Goal: Task Accomplishment & Management: Manage account settings

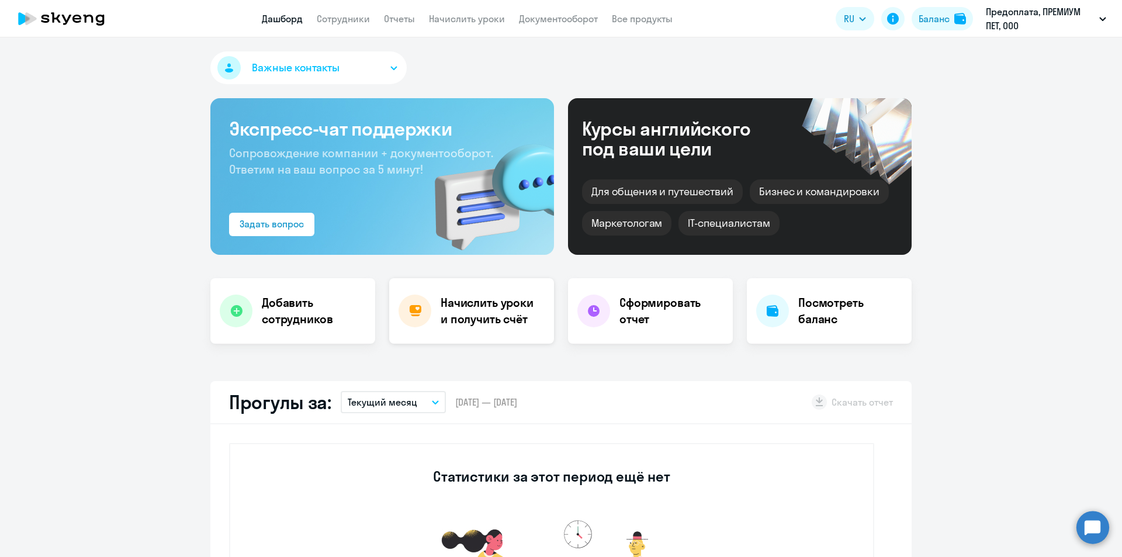
click at [431, 333] on div "Начислить уроки и получить счёт" at bounding box center [471, 310] width 165 height 65
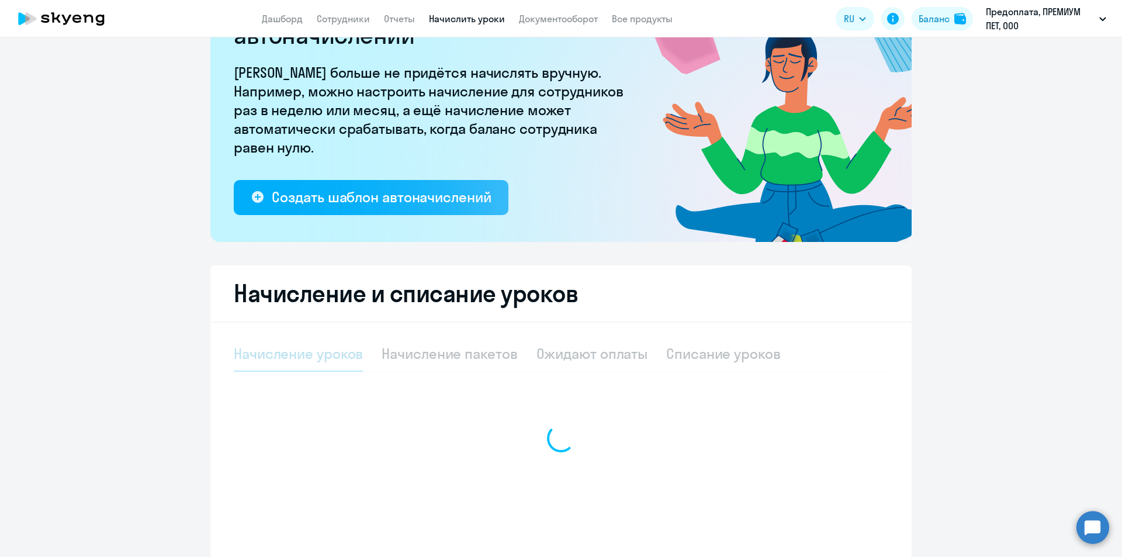
select select "10"
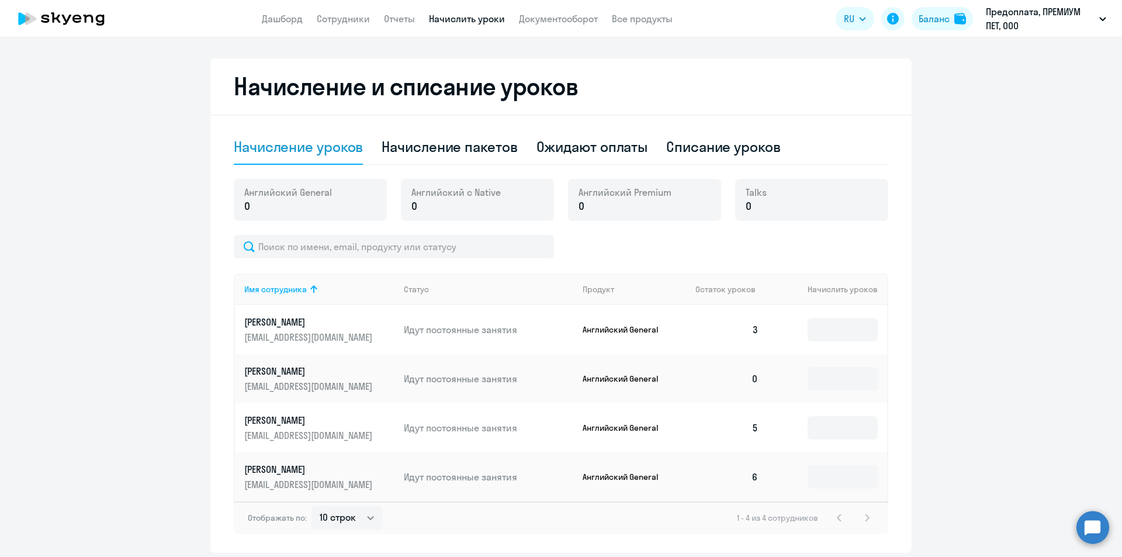
scroll to position [348, 0]
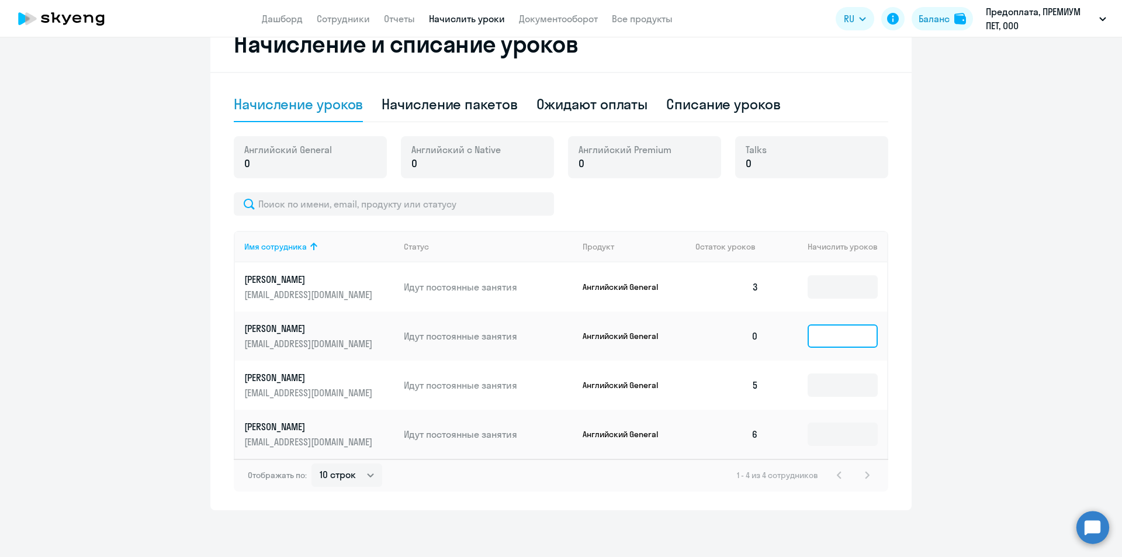
click at [815, 325] on input at bounding box center [843, 335] width 70 height 23
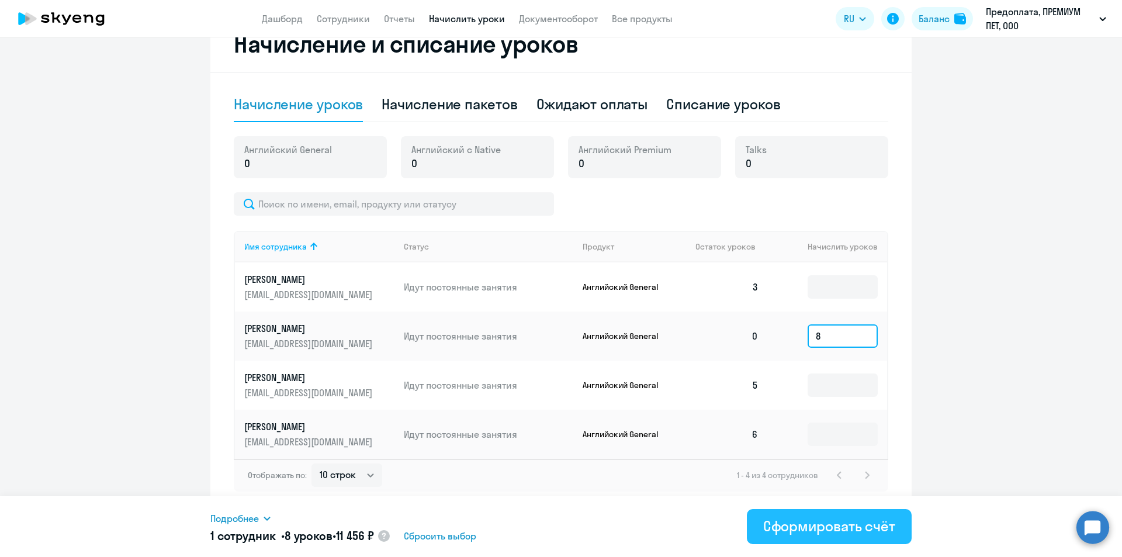
type input "8"
click at [838, 519] on div "Сформировать счёт" at bounding box center [829, 526] width 132 height 19
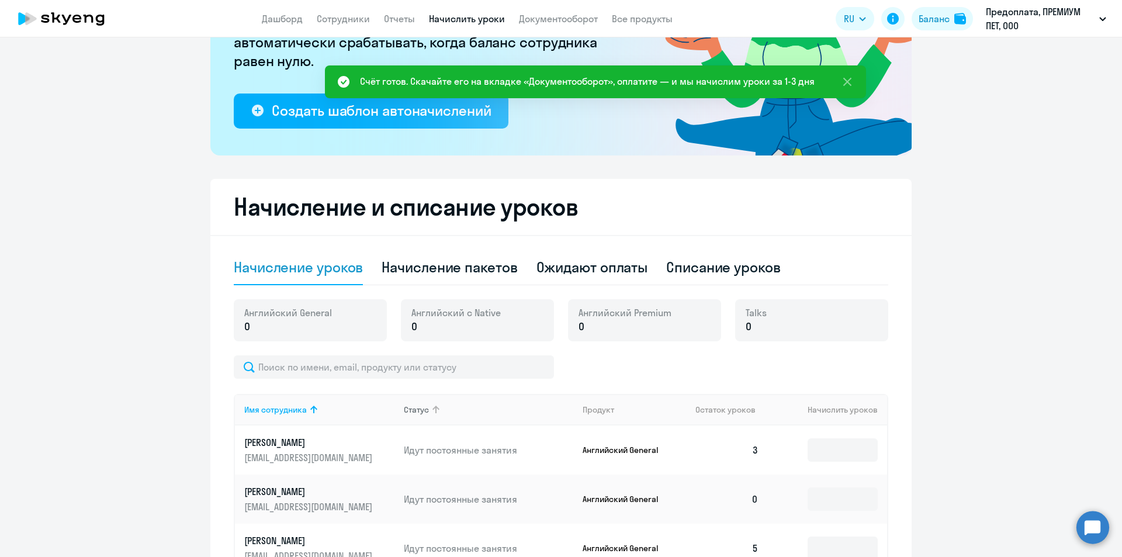
scroll to position [0, 0]
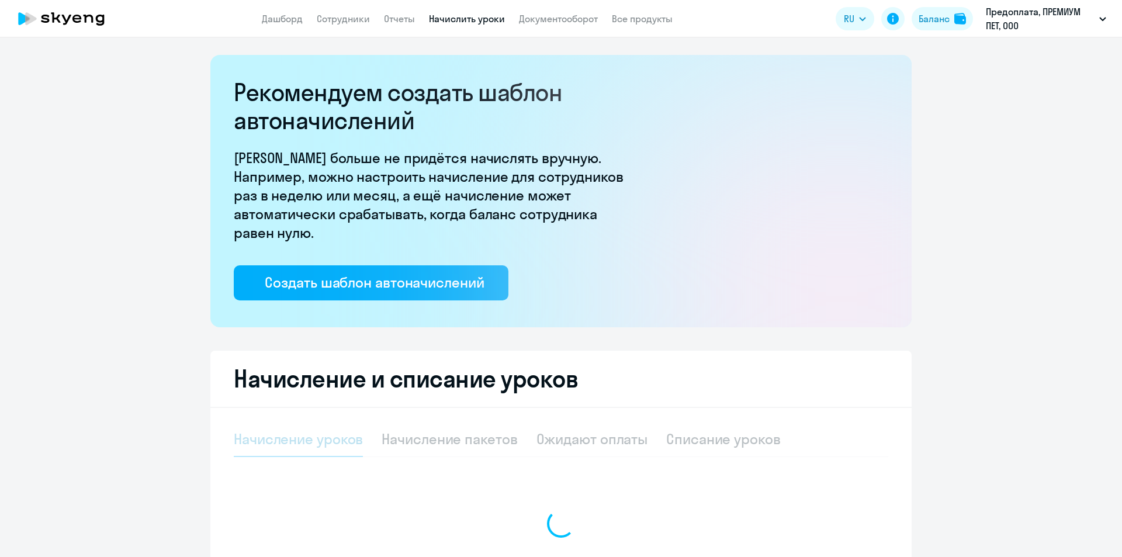
select select "10"
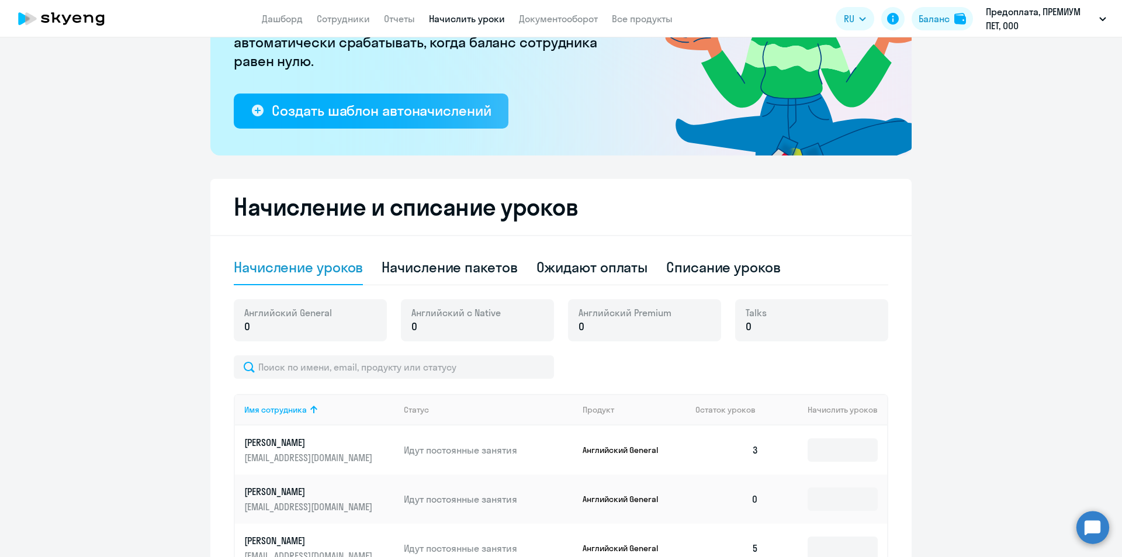
scroll to position [348, 0]
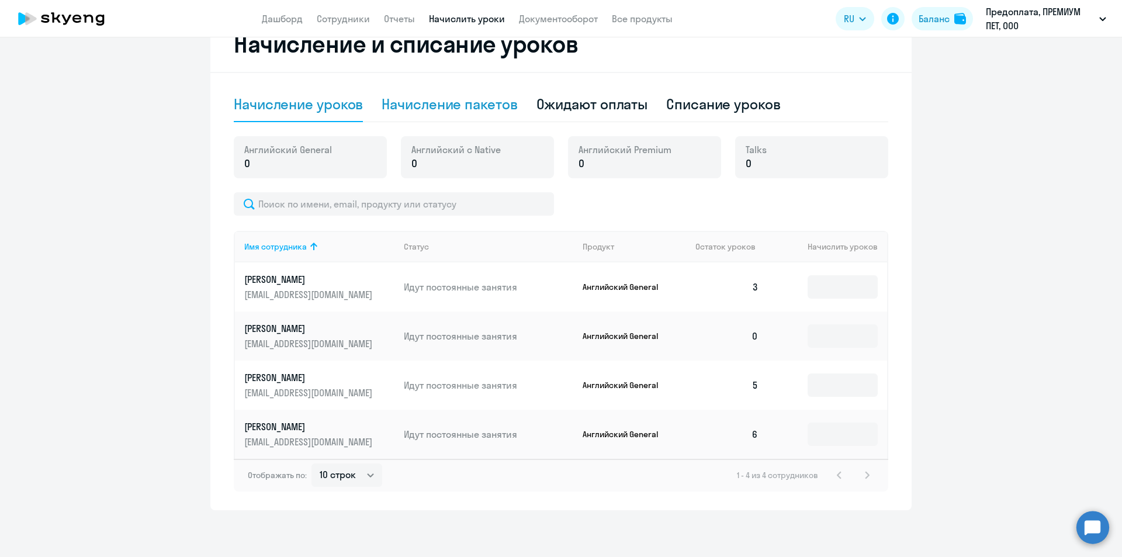
click at [444, 95] on div "Начисление пакетов" at bounding box center [450, 104] width 136 height 19
select select "10"
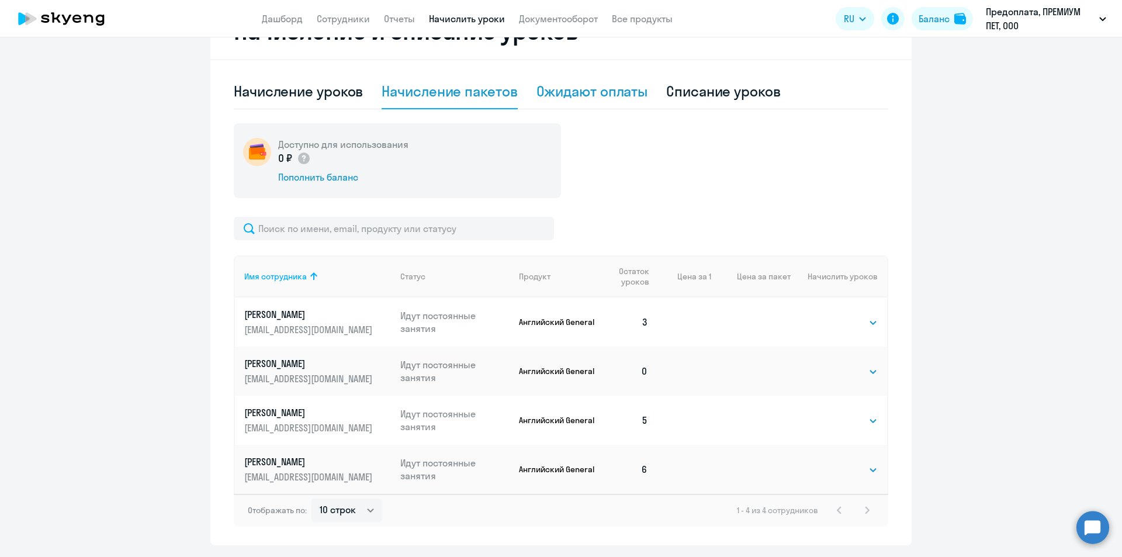
click at [583, 96] on div "Ожидают оплаты" at bounding box center [593, 91] width 112 height 19
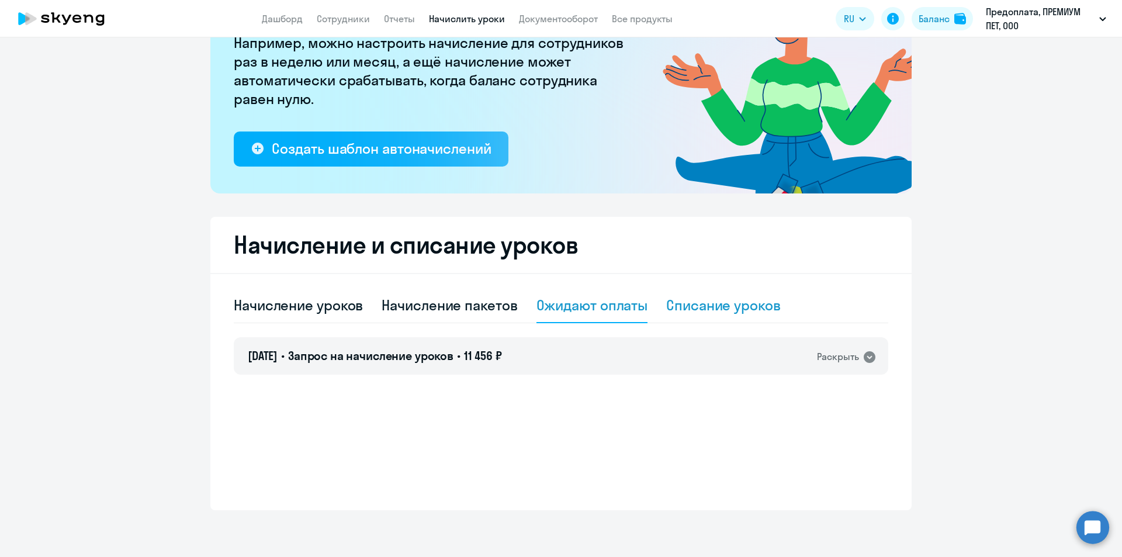
click at [730, 306] on div "Списание уроков" at bounding box center [723, 305] width 115 height 19
select select "10"
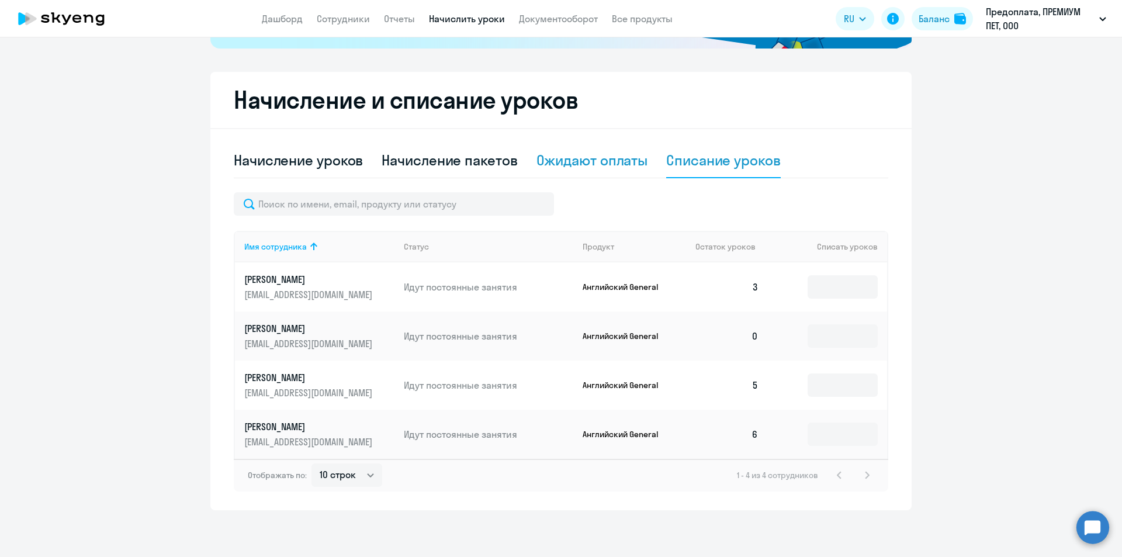
click at [586, 151] on div "Ожидают оплаты" at bounding box center [593, 160] width 112 height 19
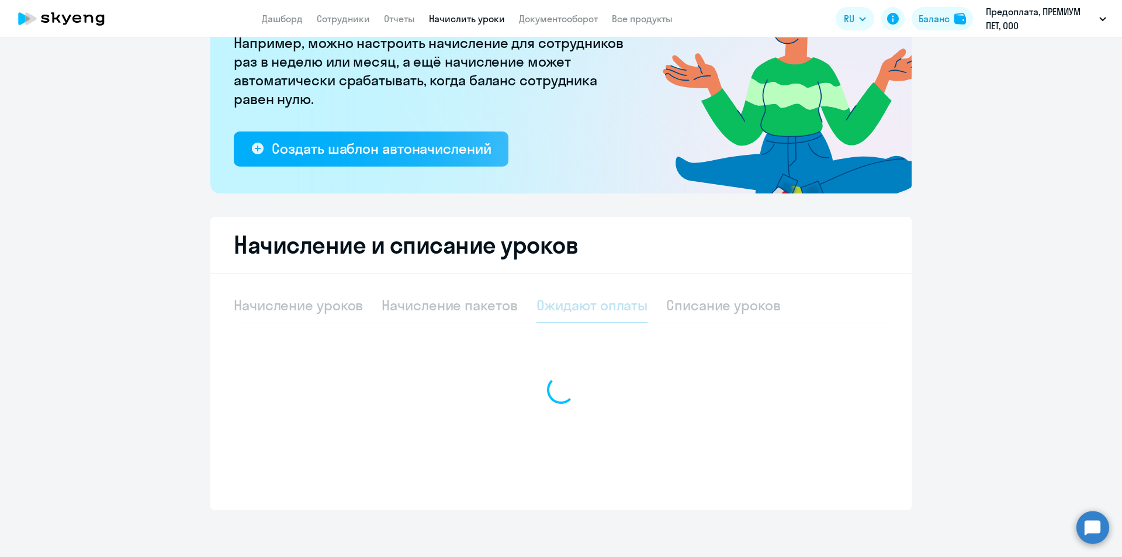
scroll to position [134, 0]
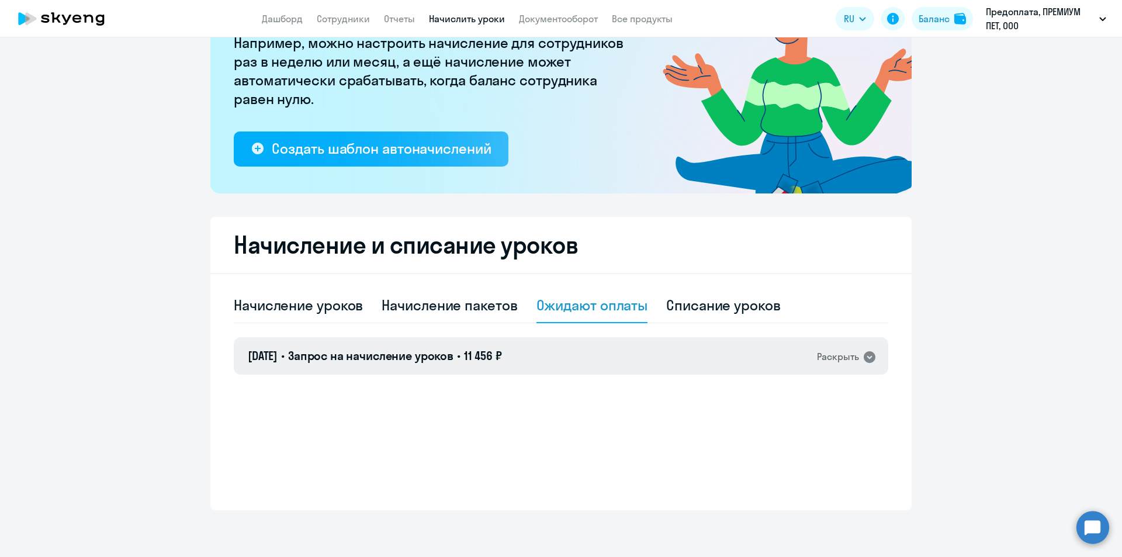
click at [451, 358] on span "Запрос на начисление уроков" at bounding box center [370, 355] width 165 height 15
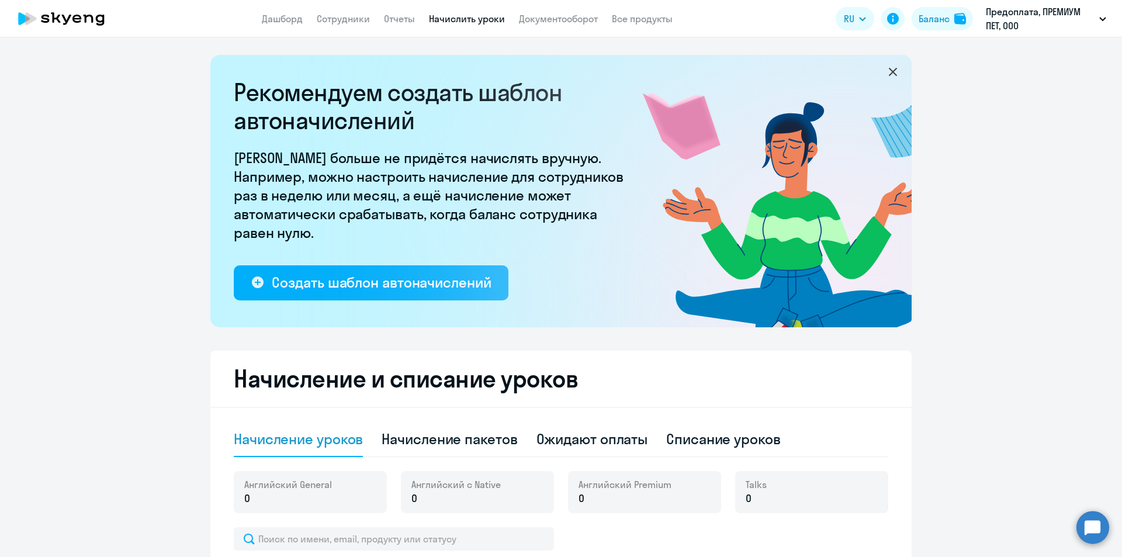
select select "10"
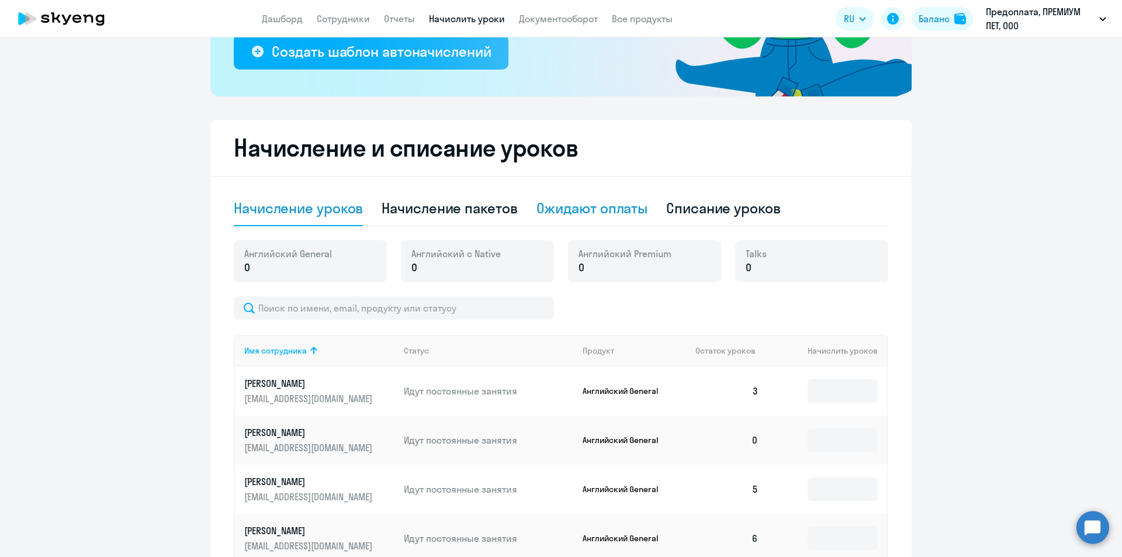
click at [592, 203] on div "Ожидают оплаты" at bounding box center [593, 208] width 112 height 19
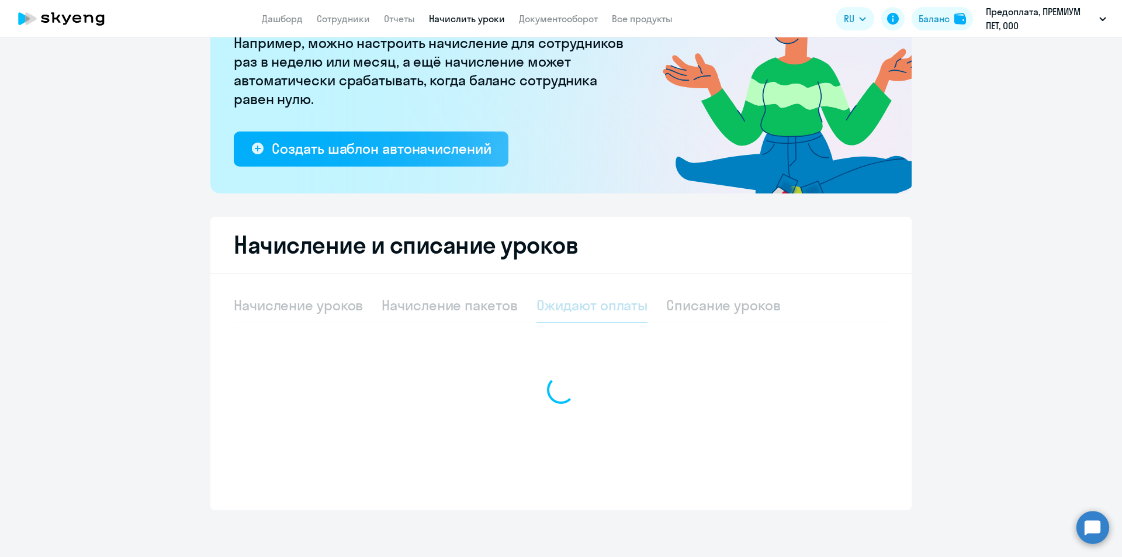
scroll to position [134, 0]
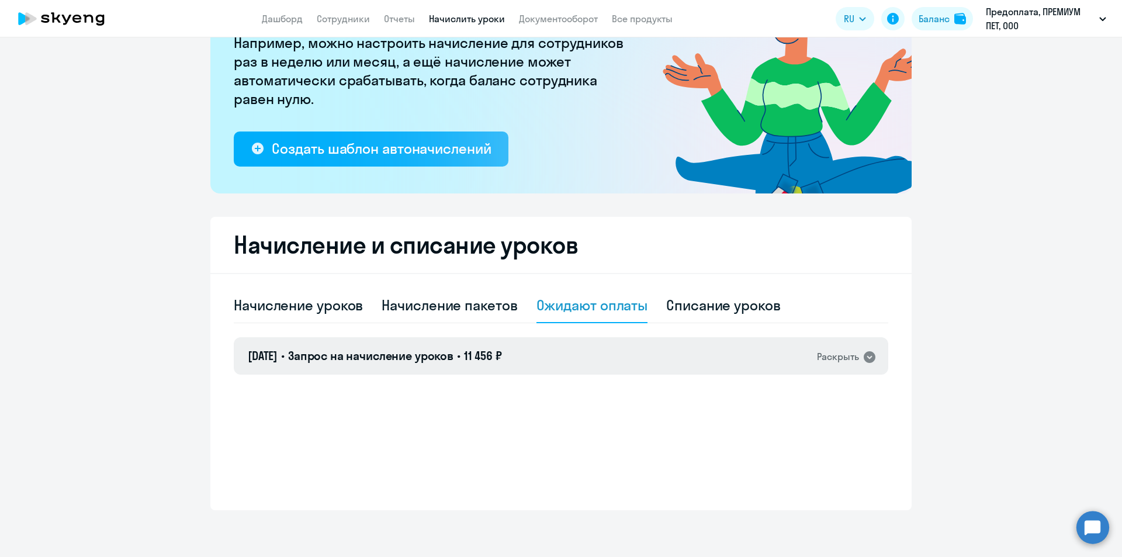
click at [472, 361] on h4 "02.10.2025 • Запрос на начисление уроков • 11 456 ₽" at bounding box center [375, 356] width 254 height 16
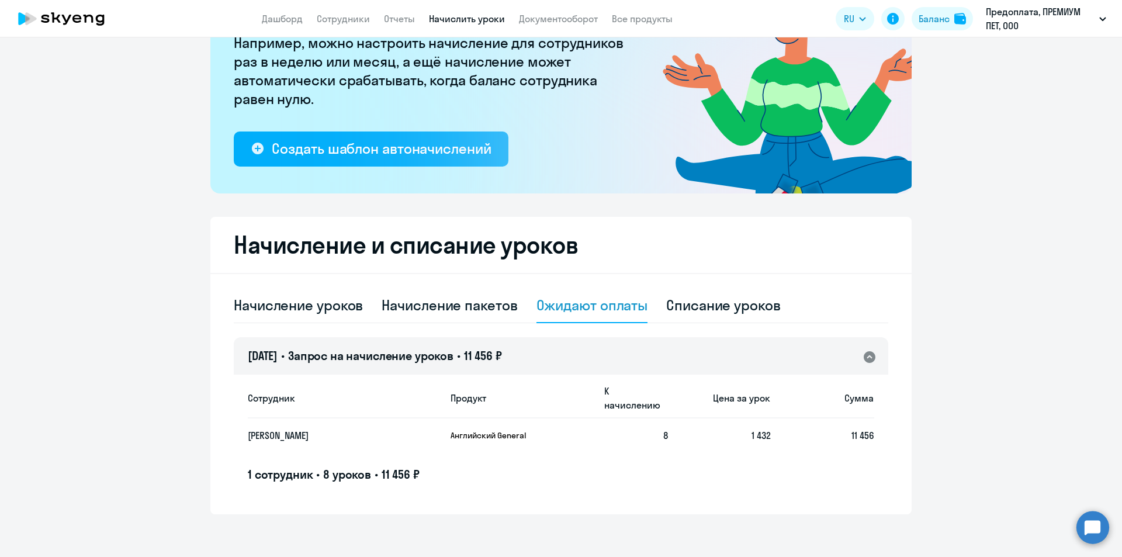
click at [472, 361] on h4 "02.10.2025 • Запрос на начисление уроков • 11 456 ₽" at bounding box center [375, 356] width 254 height 16
